Goal: Task Accomplishment & Management: Manage account settings

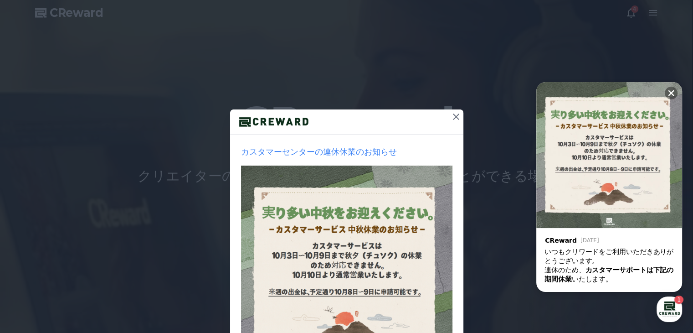
click at [346, 116] on icon at bounding box center [456, 116] width 11 height 11
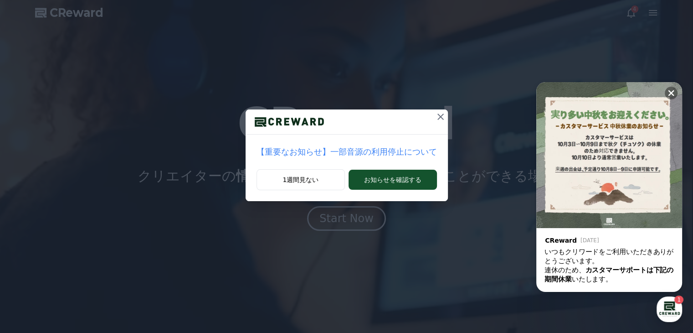
click at [346, 115] on icon at bounding box center [441, 117] width 6 height 6
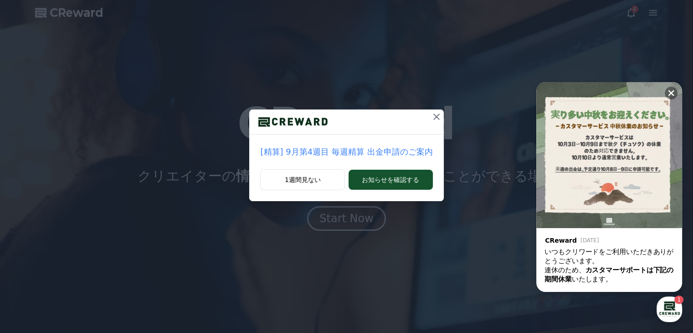
click at [346, 114] on icon at bounding box center [436, 116] width 11 height 11
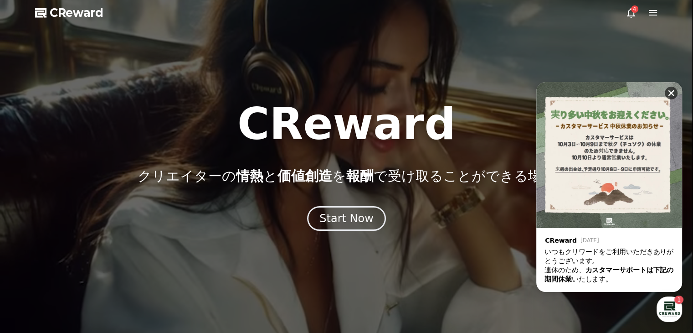
click at [346, 93] on icon at bounding box center [672, 93] width 6 height 6
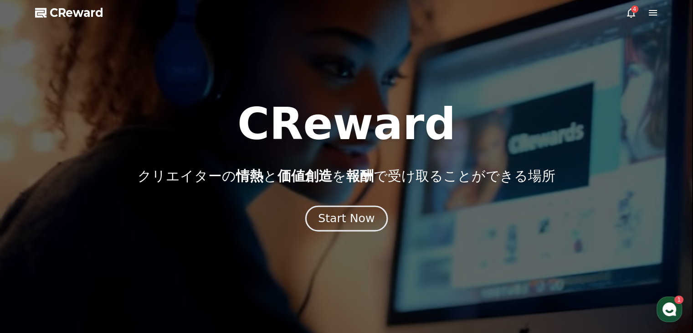
click at [346, 221] on div "Start Now" at bounding box center [346, 219] width 57 height 16
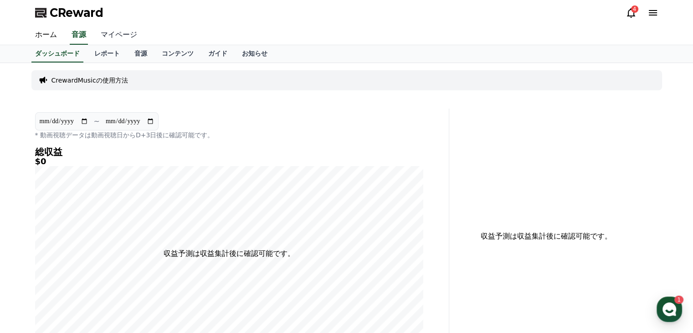
click at [112, 37] on link "マイページ" at bounding box center [118, 35] width 51 height 19
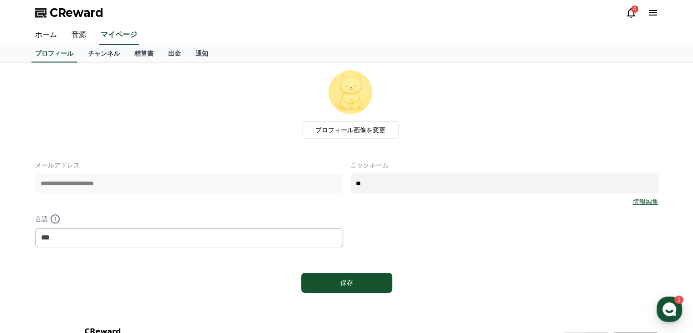
click at [346, 10] on icon at bounding box center [653, 12] width 8 height 5
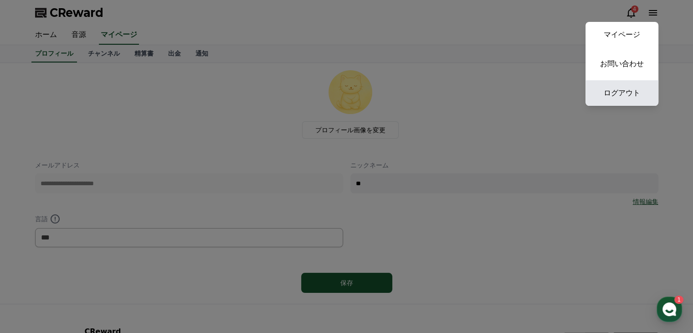
click at [346, 97] on link "ログアウト" at bounding box center [622, 93] width 73 height 26
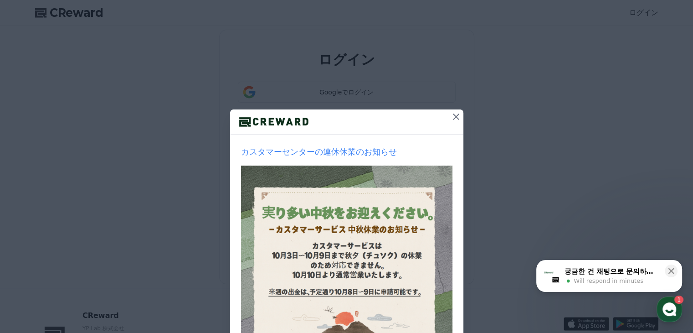
click at [453, 117] on icon at bounding box center [456, 117] width 6 height 6
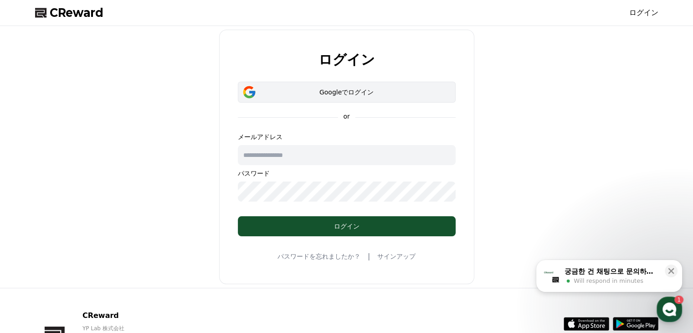
click at [298, 93] on div "Googleでログイン" at bounding box center [346, 92] width 191 height 9
